Goal: Transaction & Acquisition: Obtain resource

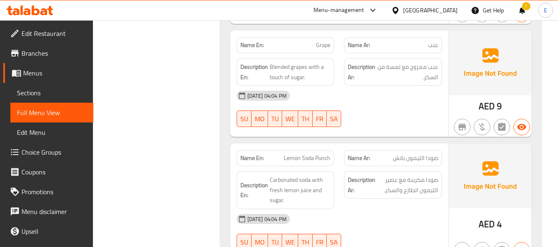
scroll to position [3469, 0]
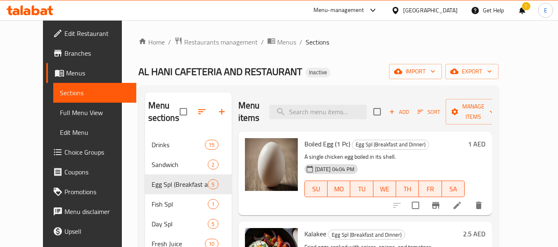
click at [347, 115] on div "Menu items Add Sort Manage items" at bounding box center [364, 111] width 253 height 39
click at [347, 107] on input "search" at bounding box center [317, 112] width 97 height 14
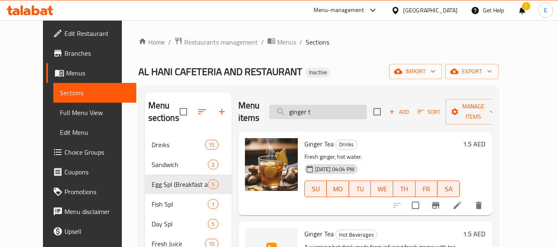
click at [357, 105] on input "ginger t" at bounding box center [317, 112] width 97 height 14
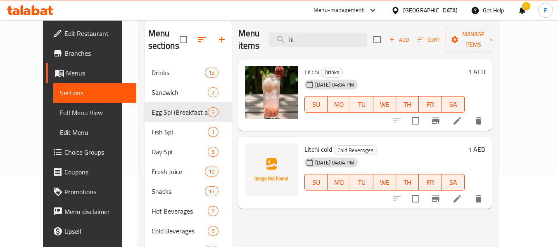
scroll to position [83, 0]
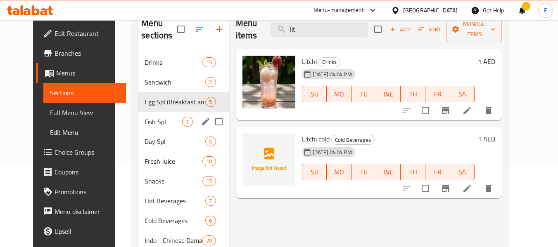
type input "lit"
click at [167, 118] on span "Fish SpI" at bounding box center [163, 122] width 38 height 10
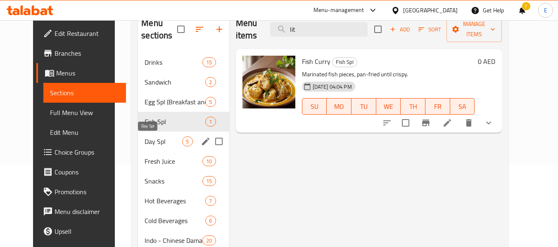
click at [144, 145] on span "Day Spl" at bounding box center [163, 142] width 38 height 10
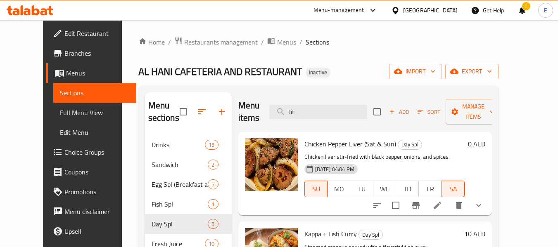
click at [421, 13] on div "United Arab Emirates" at bounding box center [430, 10] width 54 height 9
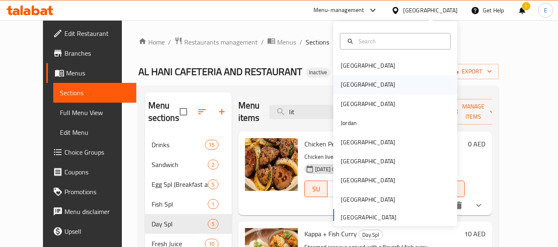
click at [350, 82] on div "[GEOGRAPHIC_DATA]" at bounding box center [368, 84] width 68 height 19
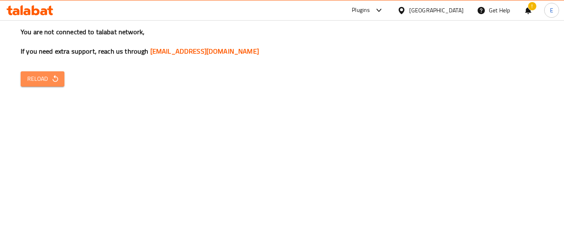
click at [46, 76] on span "Reload" at bounding box center [42, 79] width 31 height 10
click at [413, 59] on div "You are not connected to talabat network, If you need extra support, reach us t…" at bounding box center [282, 123] width 564 height 247
click at [23, 78] on button "Reload" at bounding box center [43, 78] width 44 height 15
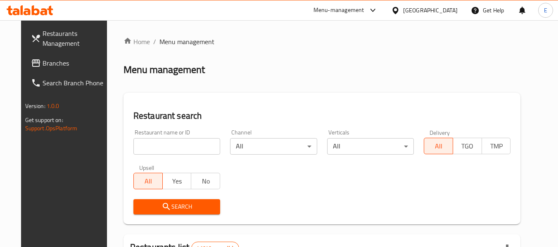
click at [43, 62] on span "Branches" at bounding box center [75, 63] width 65 height 10
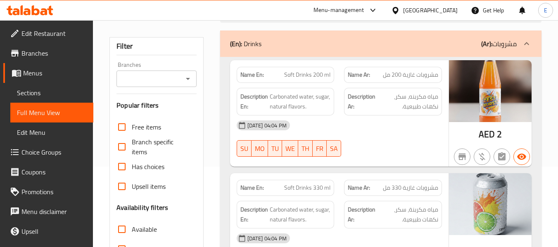
scroll to position [165, 0]
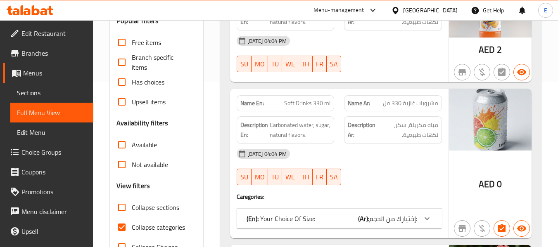
click at [120, 226] on input "Collapse categories" at bounding box center [122, 227] width 20 height 20
checkbox input "false"
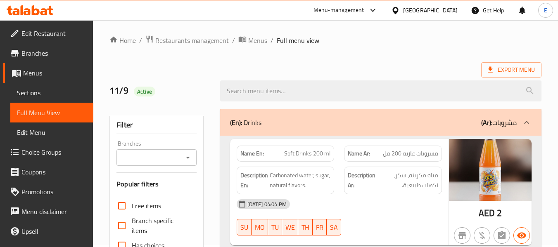
scroll to position [0, 0]
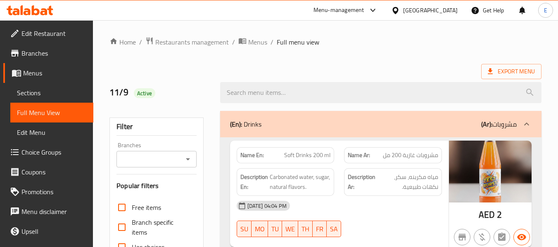
click at [362, 69] on div "Export Menu" at bounding box center [325, 71] width 432 height 15
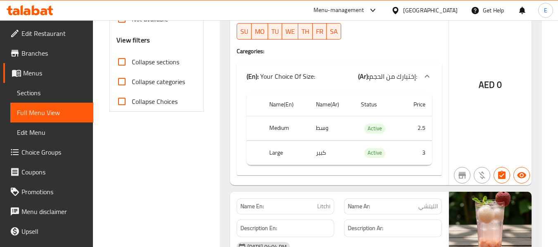
scroll to position [330, 0]
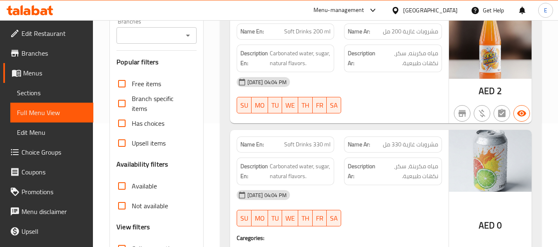
scroll to position [206, 0]
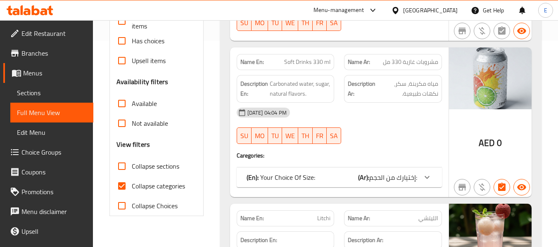
click at [121, 184] on input "Collapse categories" at bounding box center [122, 186] width 20 height 20
checkbox input "false"
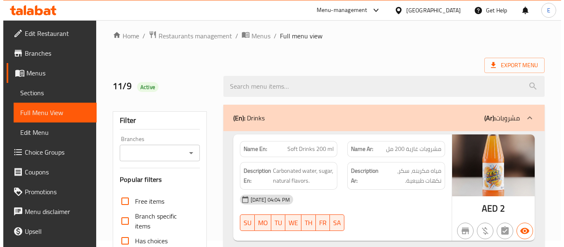
scroll to position [0, 0]
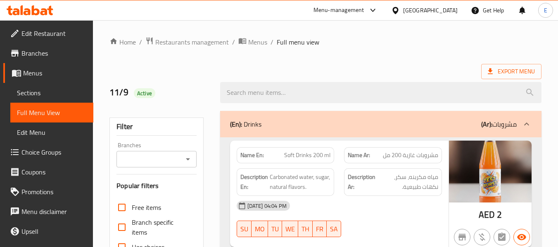
click at [510, 70] on span "Export Menu" at bounding box center [510, 71] width 47 height 10
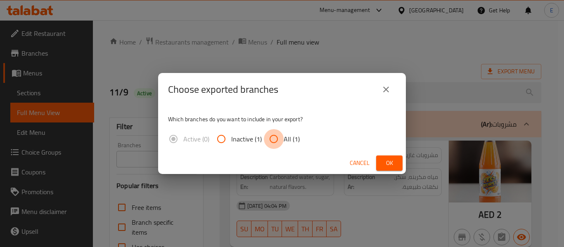
click at [282, 143] on input "All (1)" at bounding box center [274, 139] width 20 height 20
radio input "true"
click at [384, 166] on span "Ok" at bounding box center [389, 163] width 13 height 10
